Goal: Task Accomplishment & Management: Complete application form

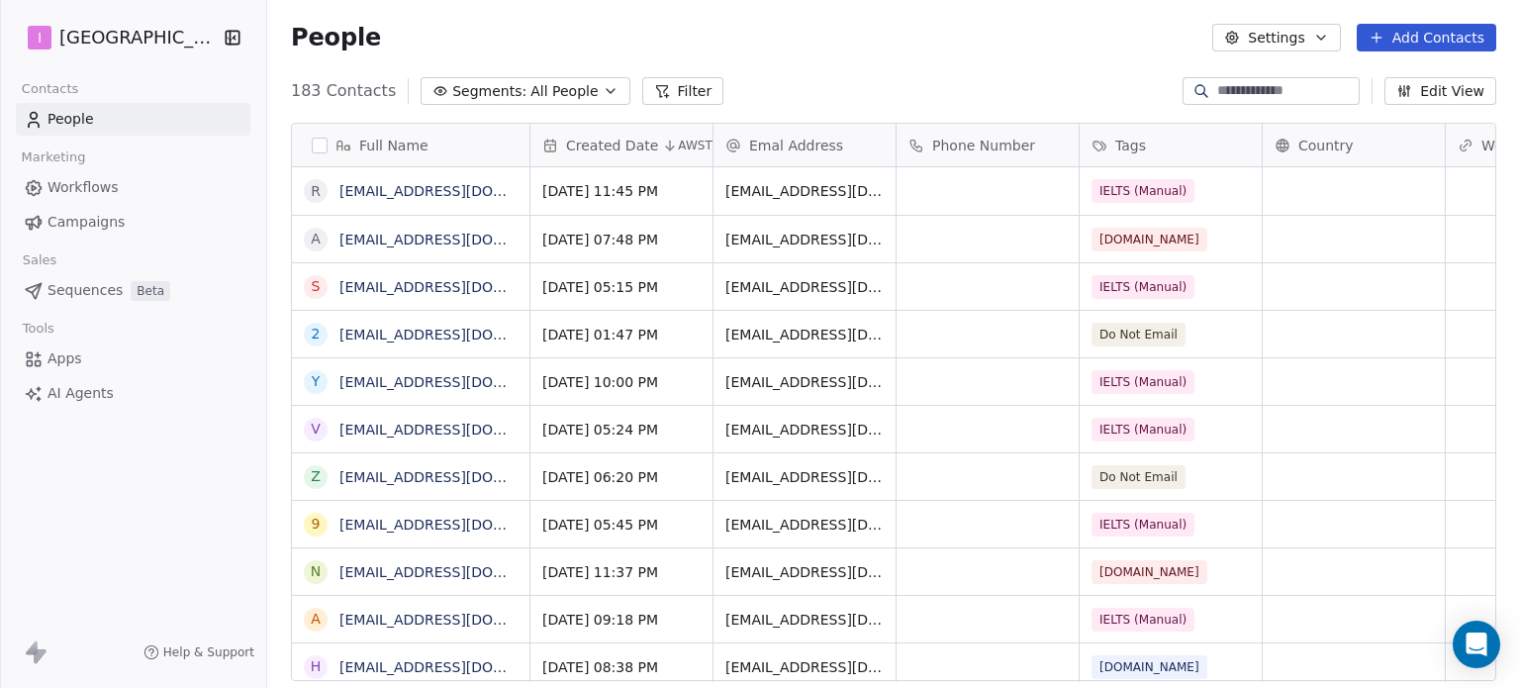
scroll to position [590, 1237]
click at [1415, 47] on button "Add Contacts" at bounding box center [1427, 38] width 140 height 28
click at [1422, 86] on span "Create new contact" at bounding box center [1437, 80] width 136 height 21
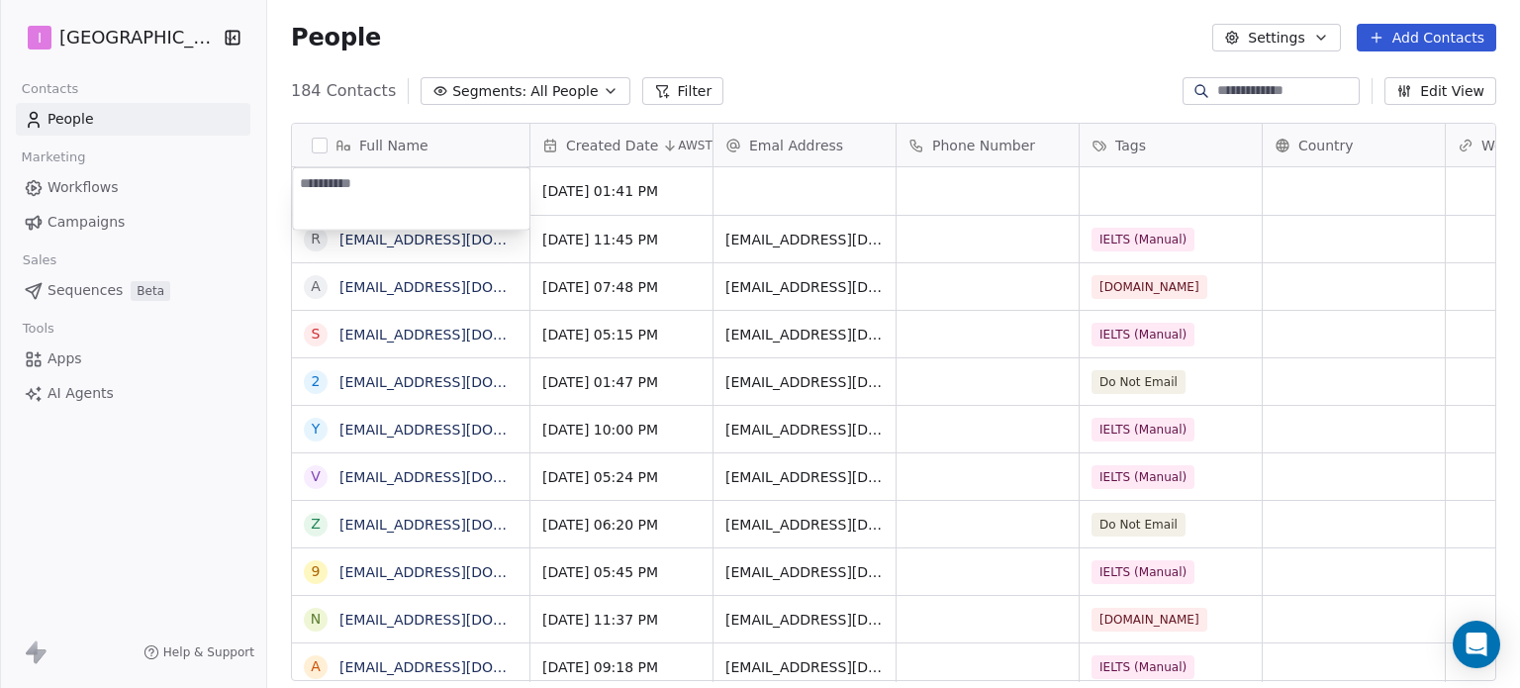
type textarea "**********"
click at [788, 188] on html "I IELTS University Contacts People Marketing Workflows Campaigns Sales Sequence…" at bounding box center [760, 344] width 1520 height 688
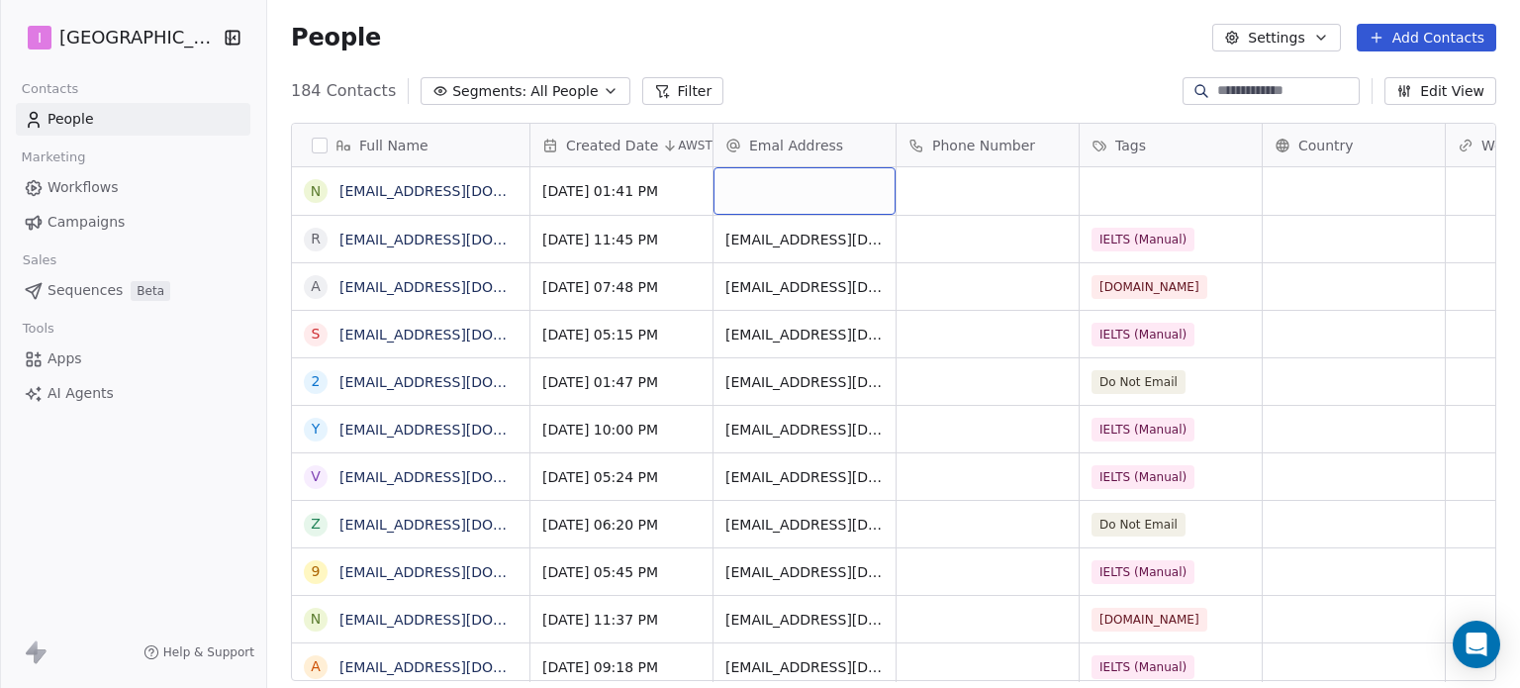
click at [788, 188] on div "grid" at bounding box center [805, 191] width 182 height 48
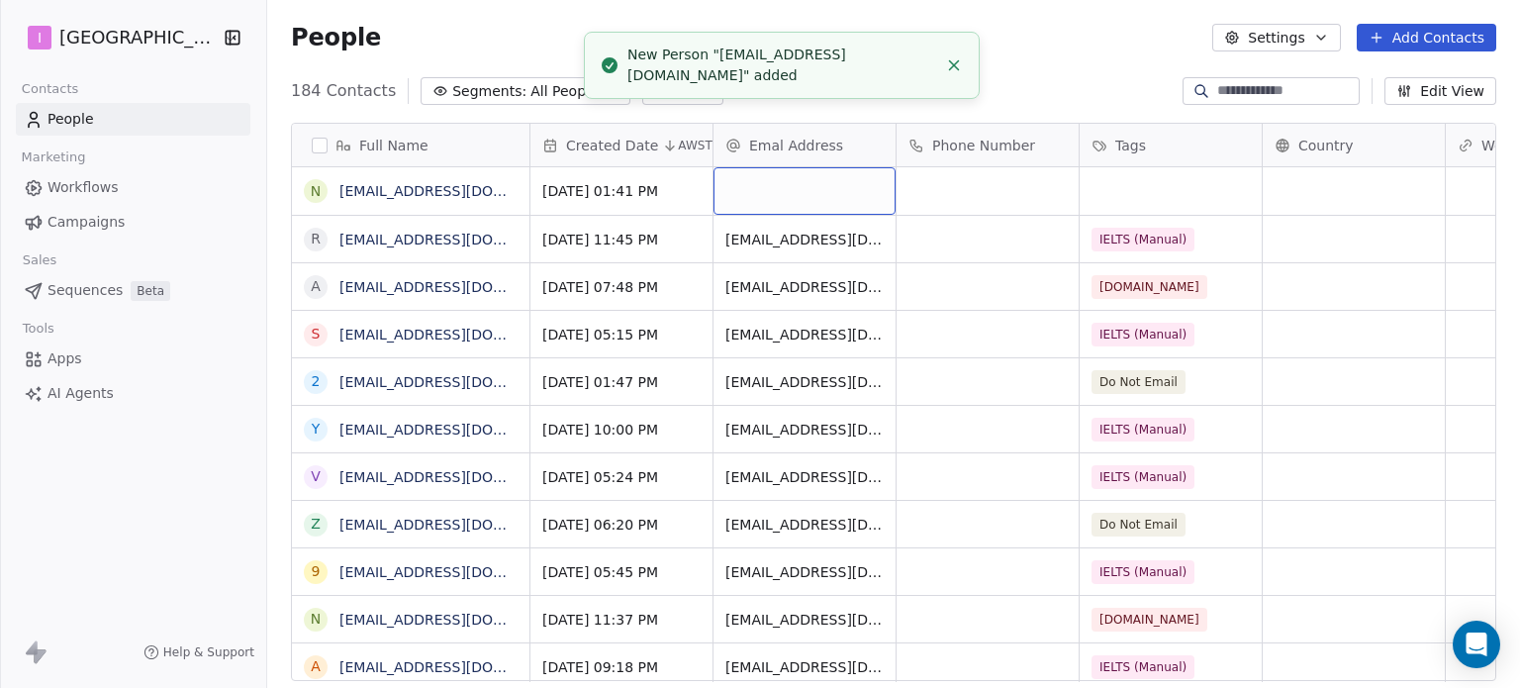
click at [788, 188] on div "grid" at bounding box center [805, 191] width 182 height 48
click at [789, 188] on div "grid" at bounding box center [805, 191] width 182 height 48
click at [784, 186] on div "grid" at bounding box center [805, 191] width 182 height 48
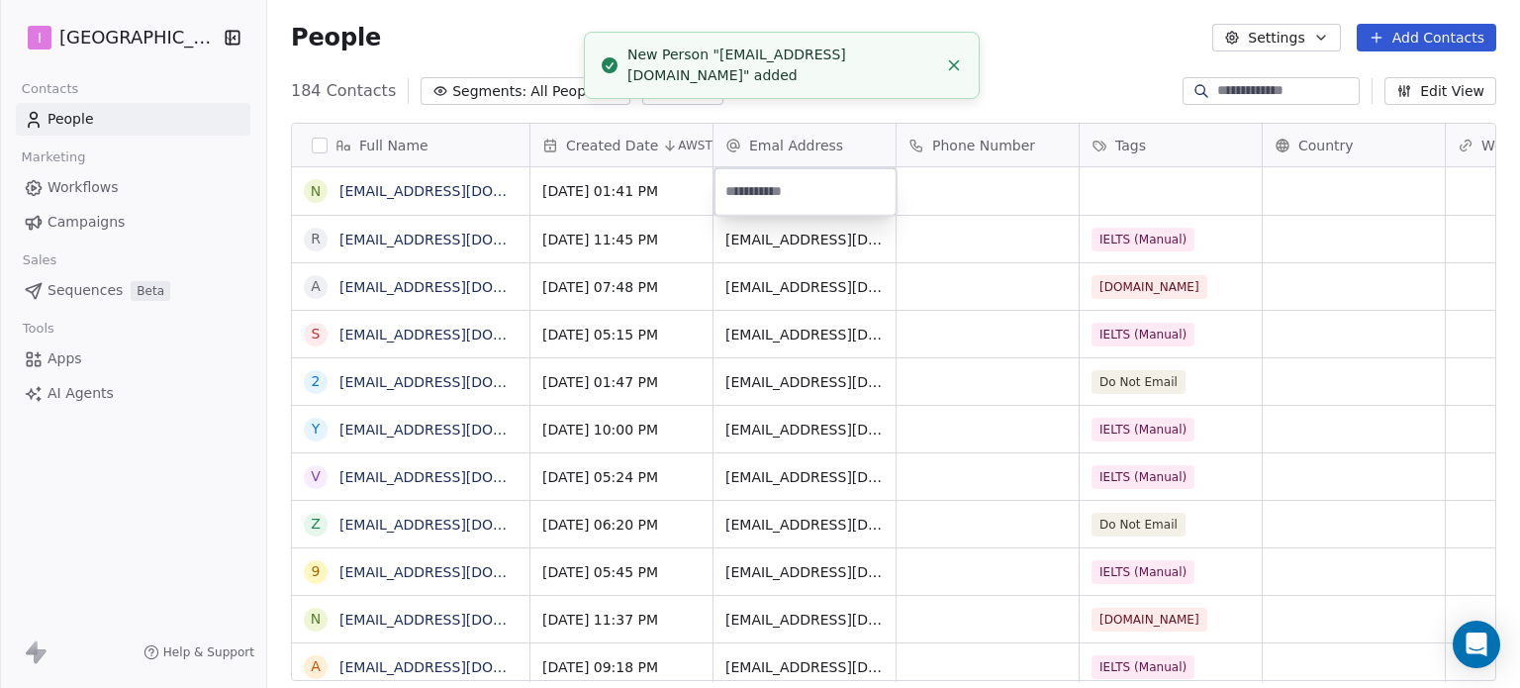
type input "**********"
click at [1136, 193] on html "I IELTS University Contacts People Marketing Workflows Campaigns Sales Sequence…" at bounding box center [760, 344] width 1520 height 688
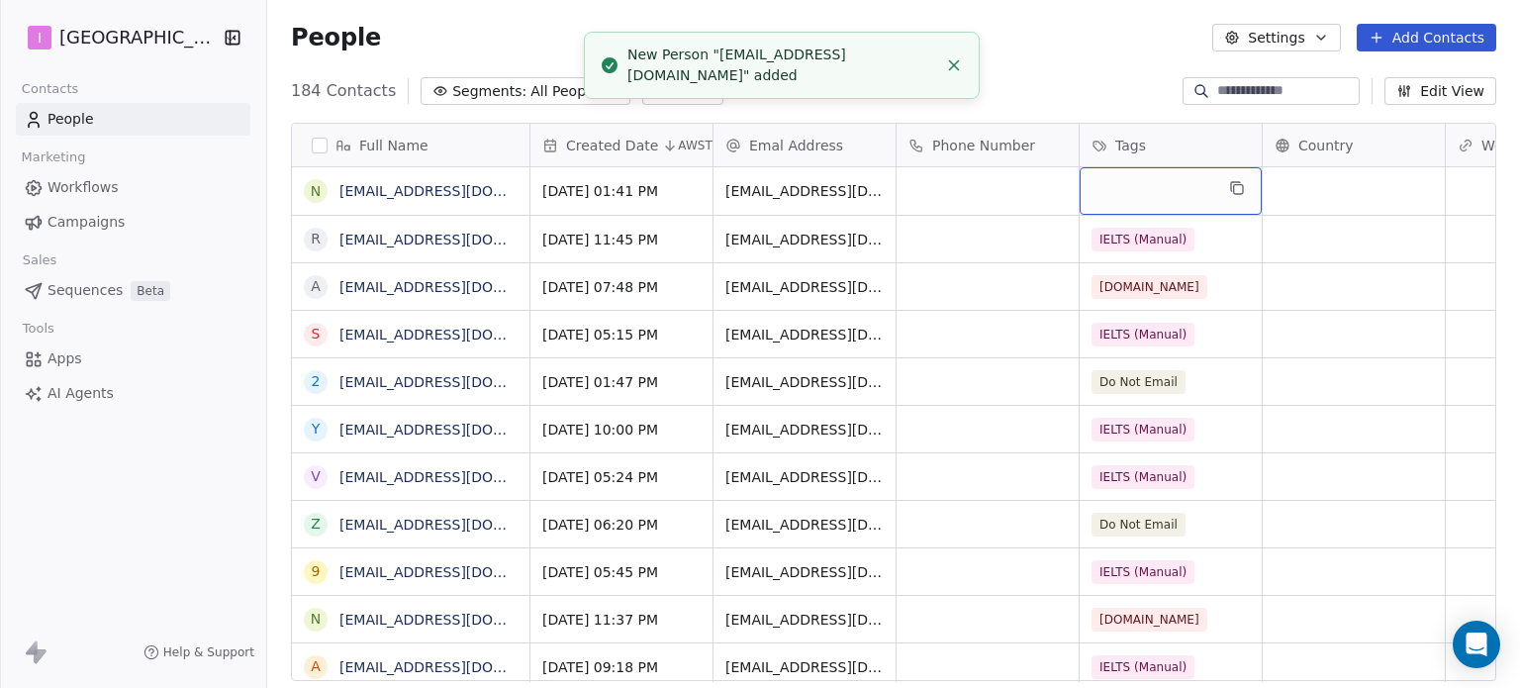
click at [1136, 193] on div "grid" at bounding box center [1171, 191] width 182 height 48
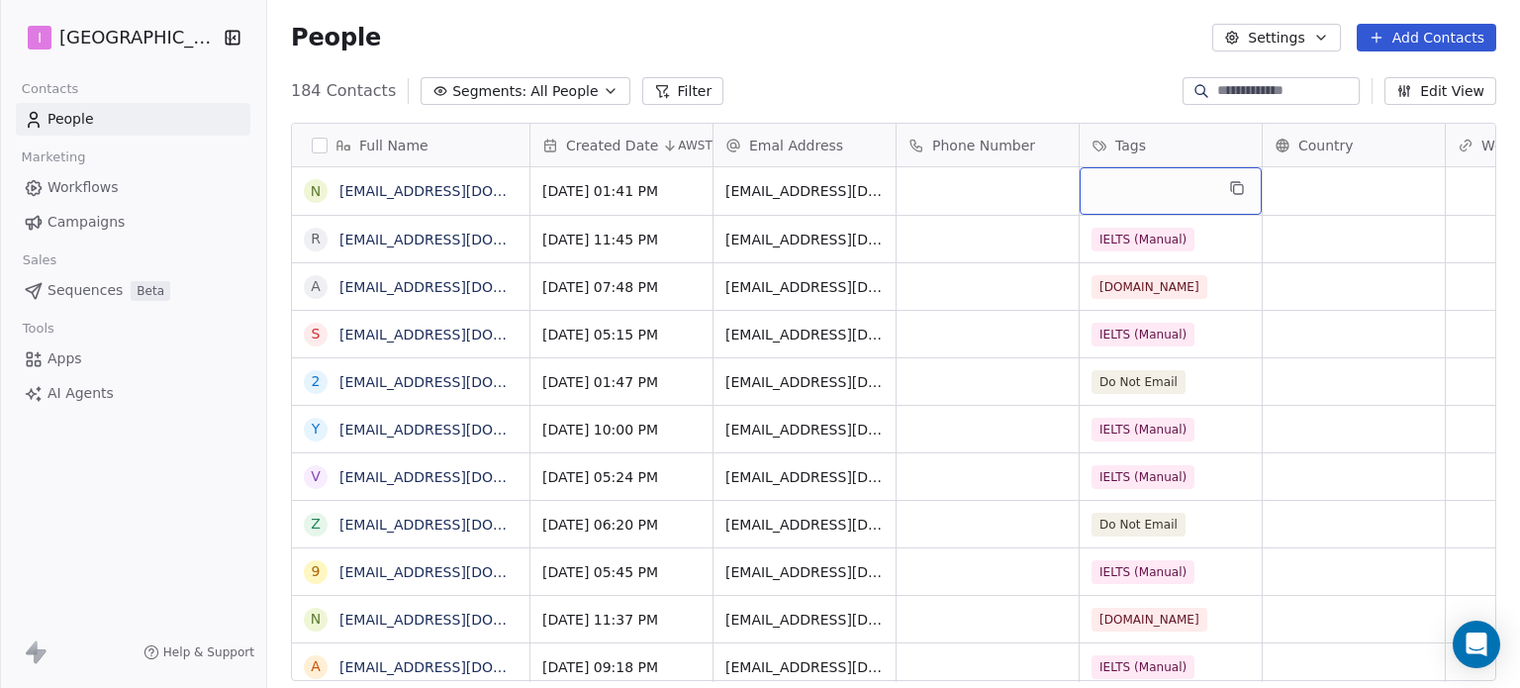
click at [1136, 193] on div "grid" at bounding box center [1171, 191] width 182 height 48
click at [1136, 192] on div "grid" at bounding box center [1171, 191] width 182 height 48
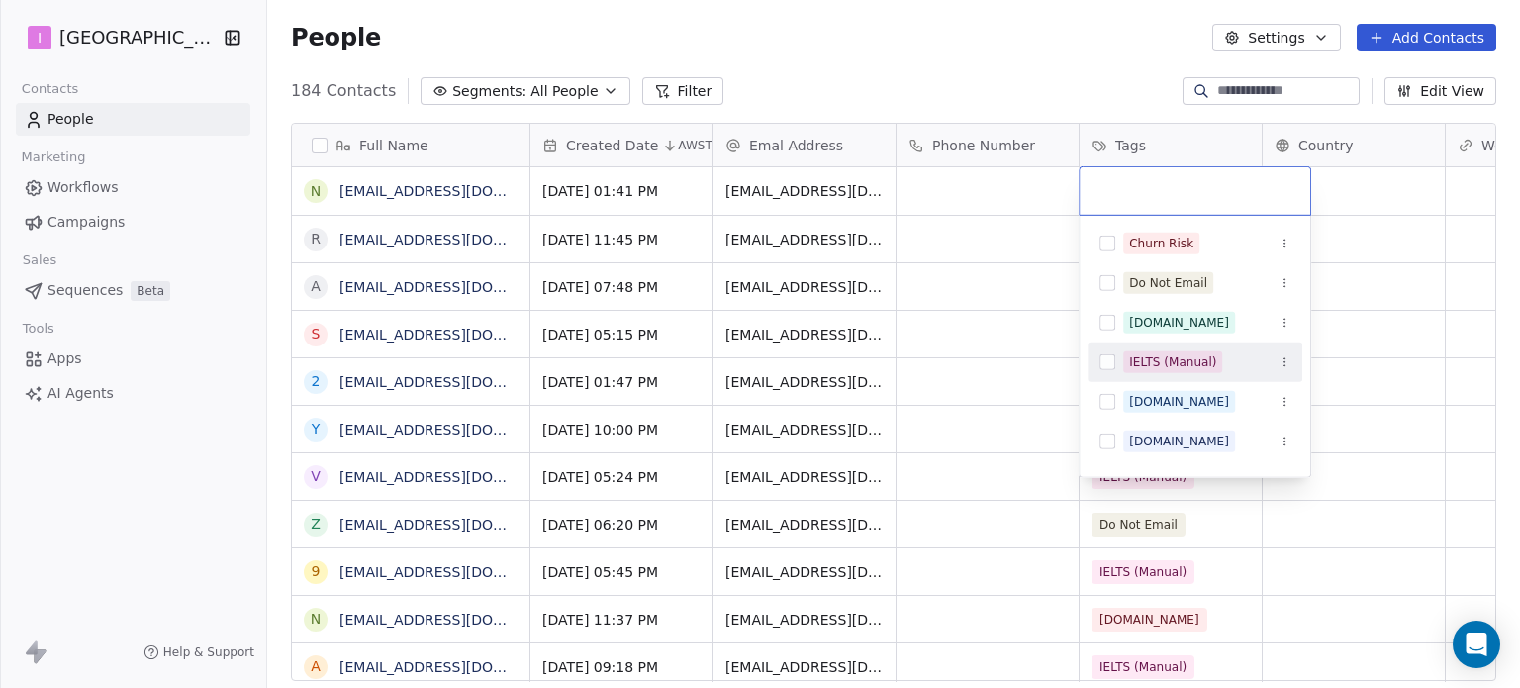
click at [1176, 360] on div "IELTS (Manual)" at bounding box center [1172, 362] width 87 height 18
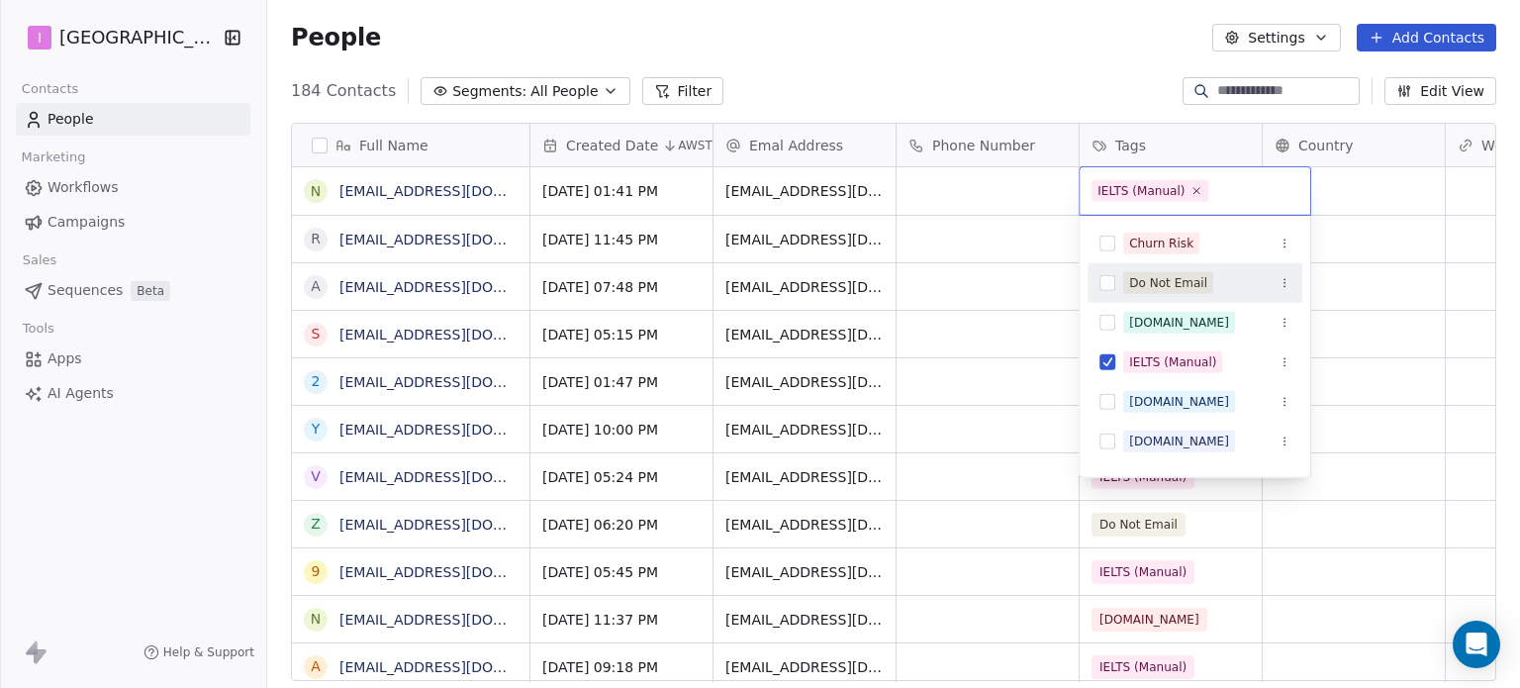
click at [811, 67] on html "I IELTS University Contacts People Marketing Workflows Campaigns Sales Sequence…" at bounding box center [760, 344] width 1520 height 688
